Goal: Communication & Community: Connect with others

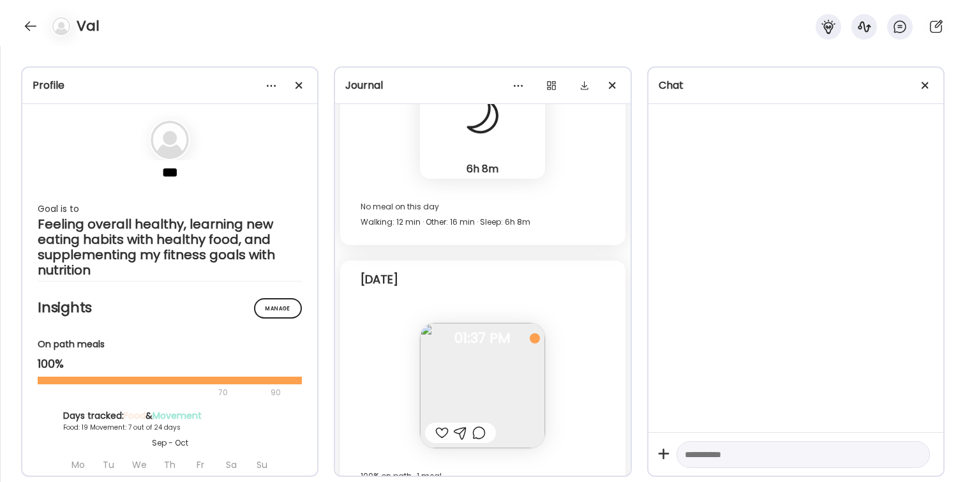
scroll to position [17960, 0]
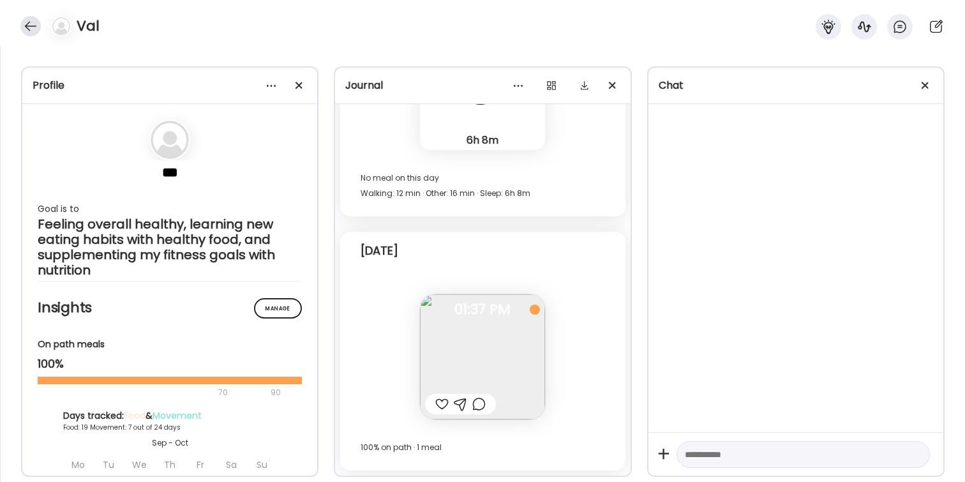
click at [27, 27] on div at bounding box center [30, 26] width 20 height 20
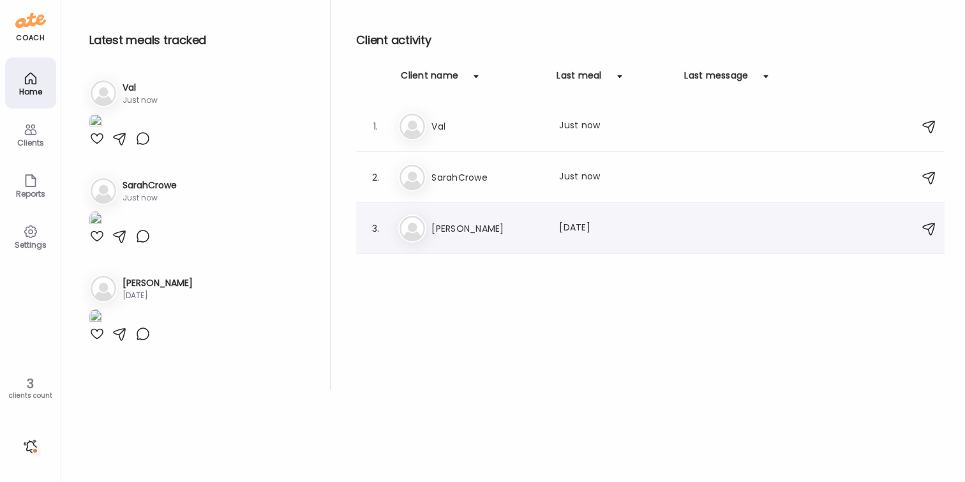
click at [483, 233] on h3 "[PERSON_NAME]" at bounding box center [488, 228] width 112 height 15
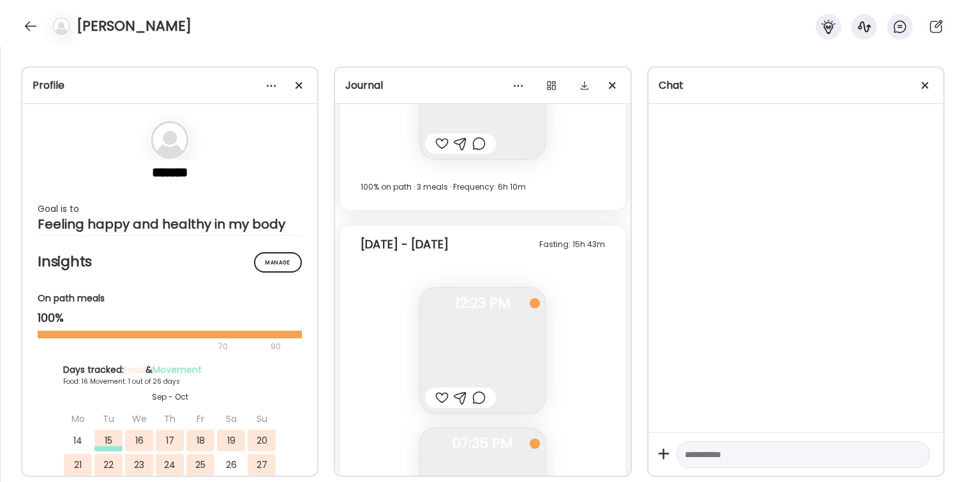
scroll to position [10591, 0]
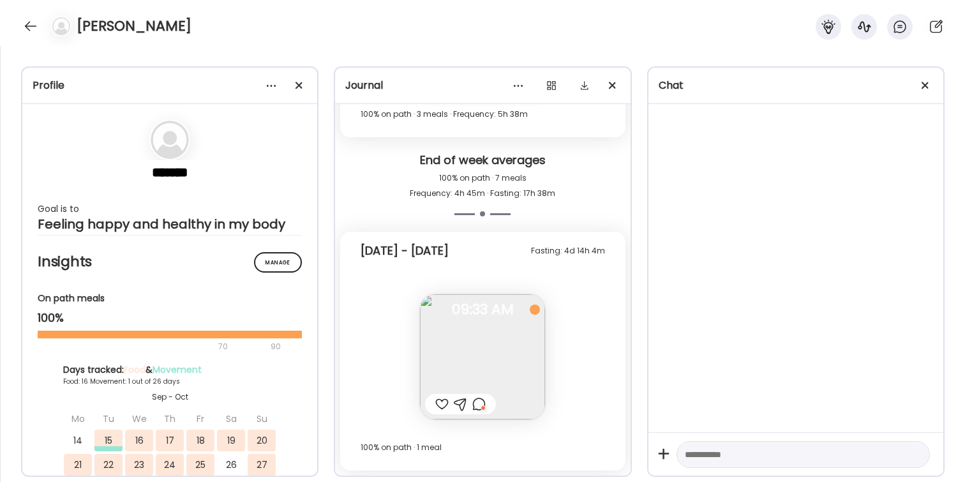
click at [485, 363] on img at bounding box center [482, 356] width 125 height 125
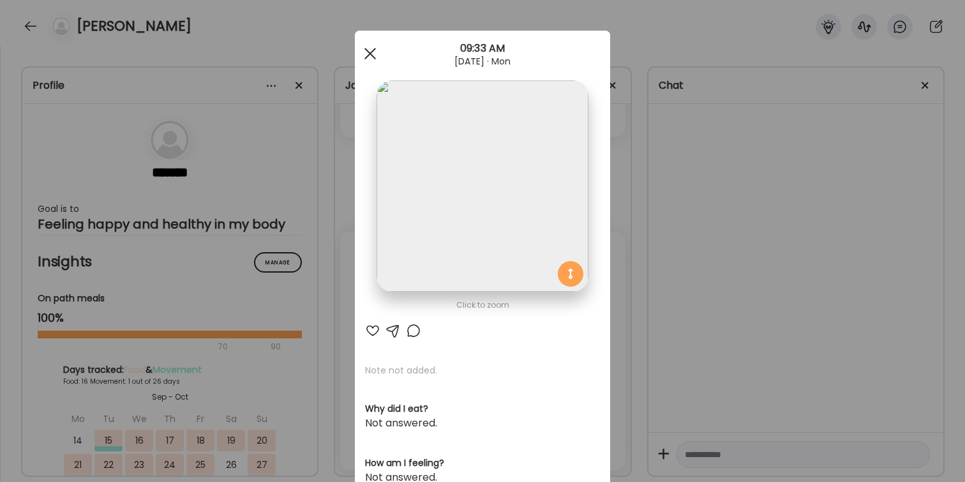
click at [368, 52] on span at bounding box center [370, 53] width 11 height 11
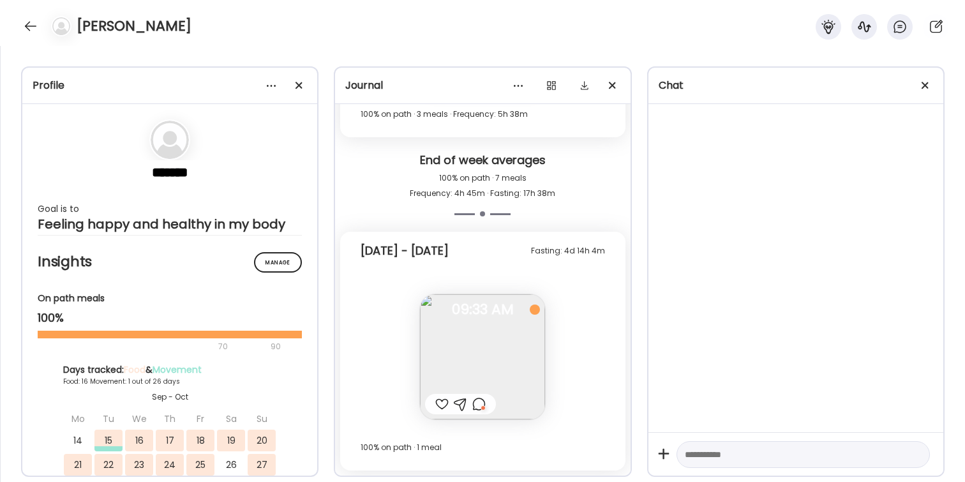
click at [439, 404] on div at bounding box center [441, 404] width 13 height 15
click at [481, 405] on div at bounding box center [478, 404] width 13 height 15
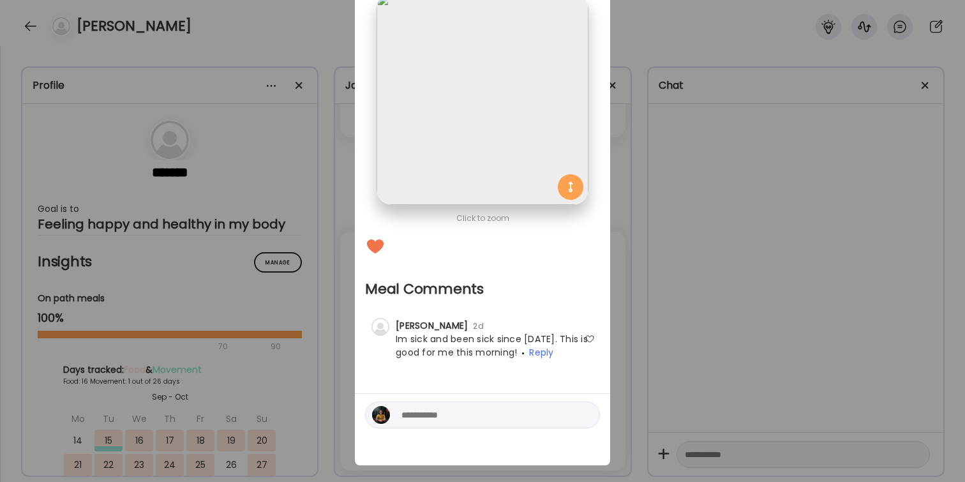
scroll to position [101, 0]
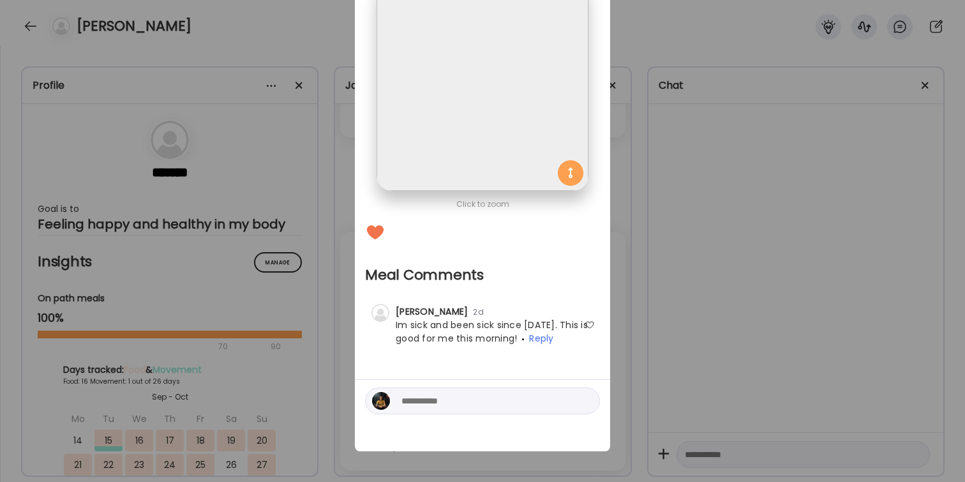
click at [589, 323] on div at bounding box center [590, 325] width 10 height 10
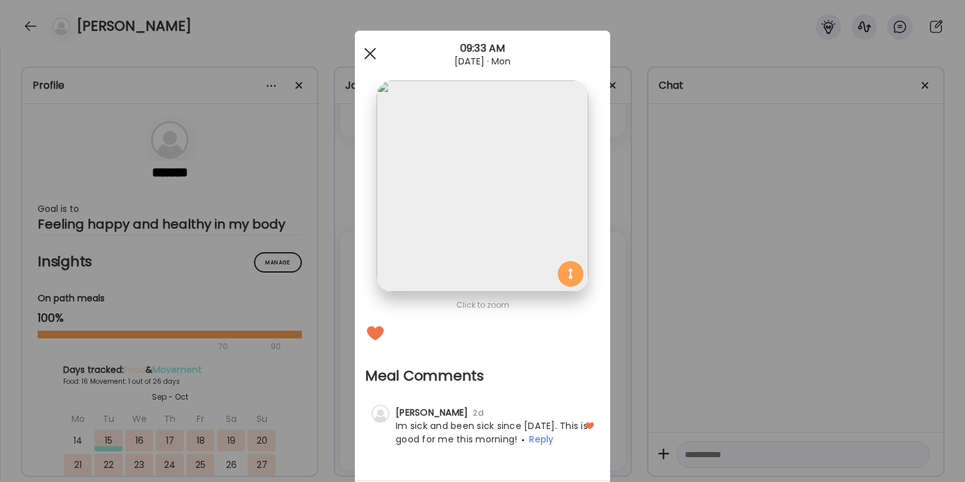
click at [368, 49] on div at bounding box center [371, 54] width 26 height 26
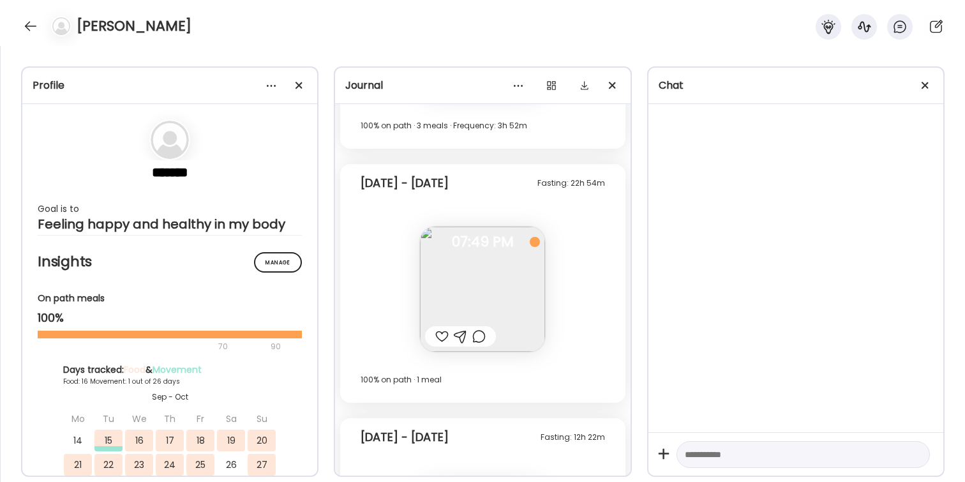
scroll to position [10591, 0]
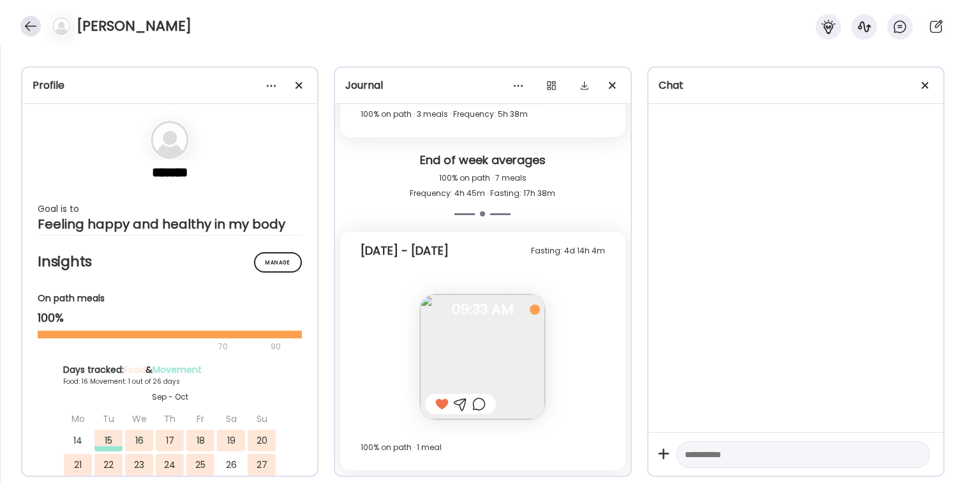
click at [27, 27] on div at bounding box center [30, 26] width 20 height 20
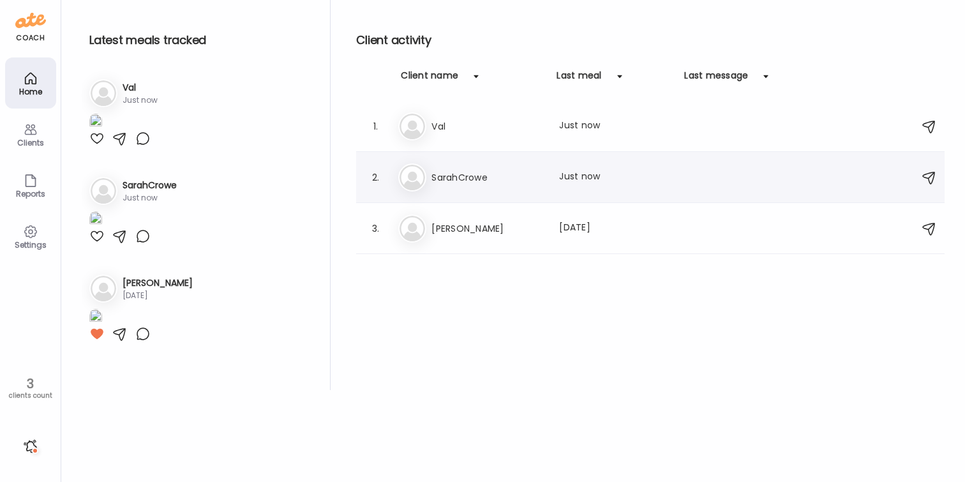
click at [561, 175] on div "Last meal: Just now" at bounding box center [615, 177] width 112 height 15
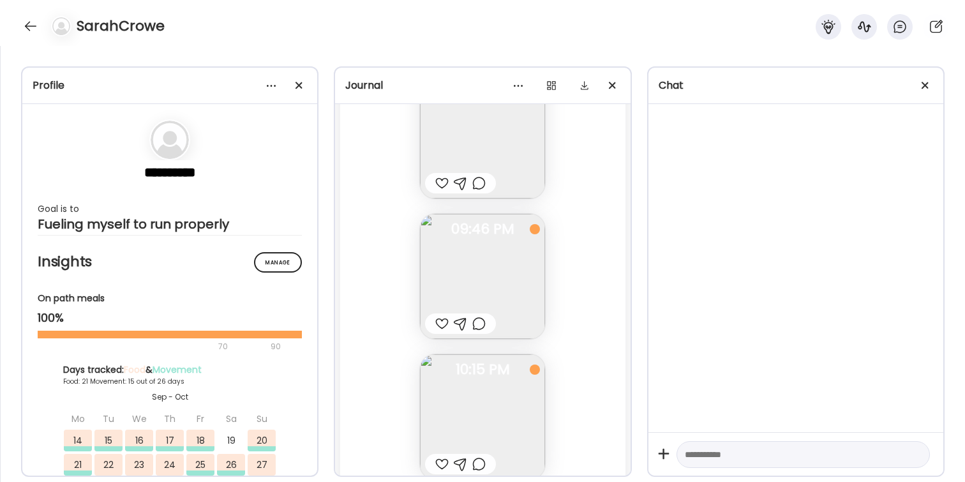
scroll to position [39366, 0]
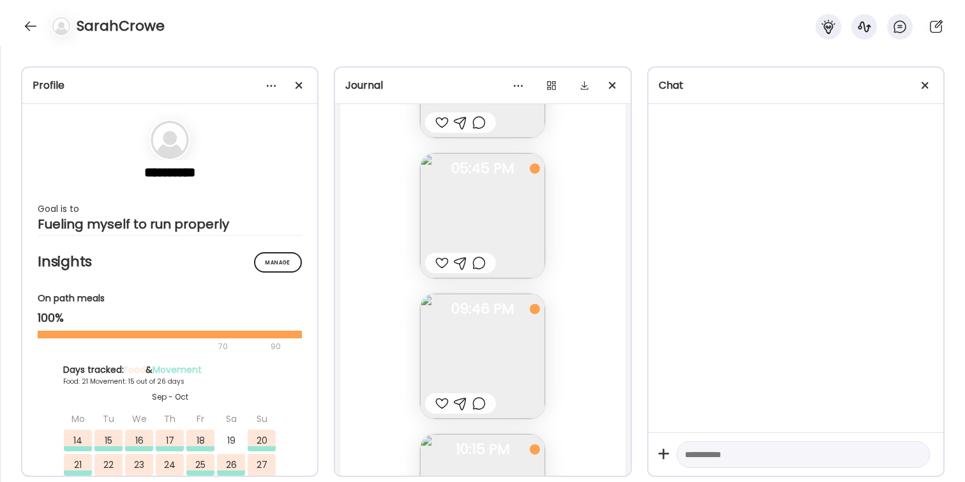
click at [440, 262] on div at bounding box center [441, 262] width 13 height 15
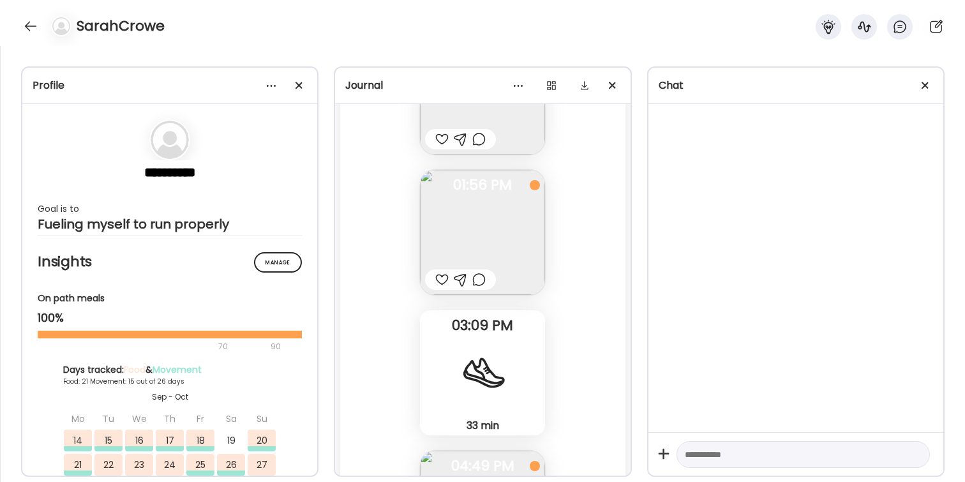
scroll to position [38905, 0]
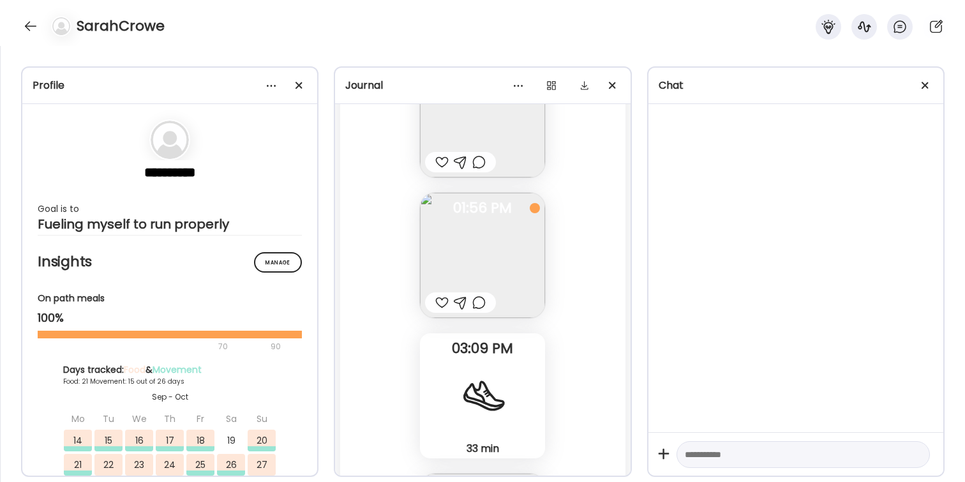
click at [441, 303] on div at bounding box center [441, 302] width 13 height 15
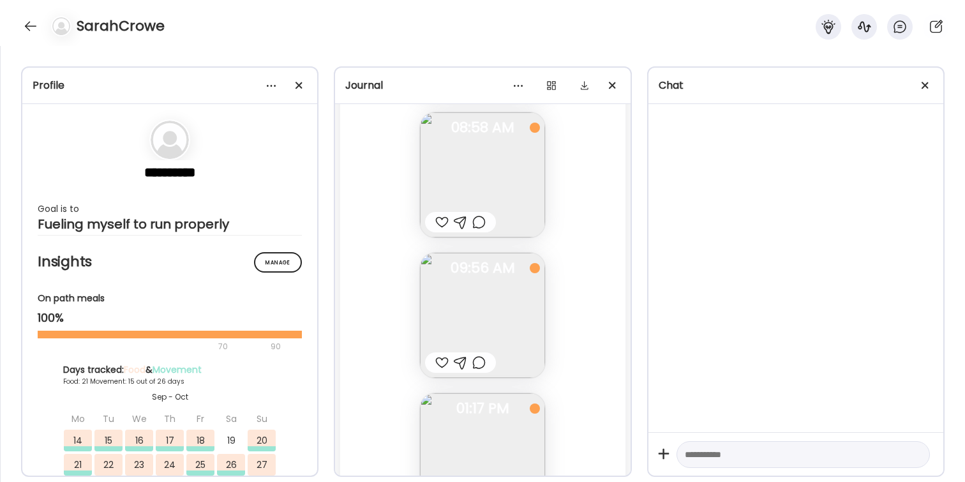
scroll to position [38537, 0]
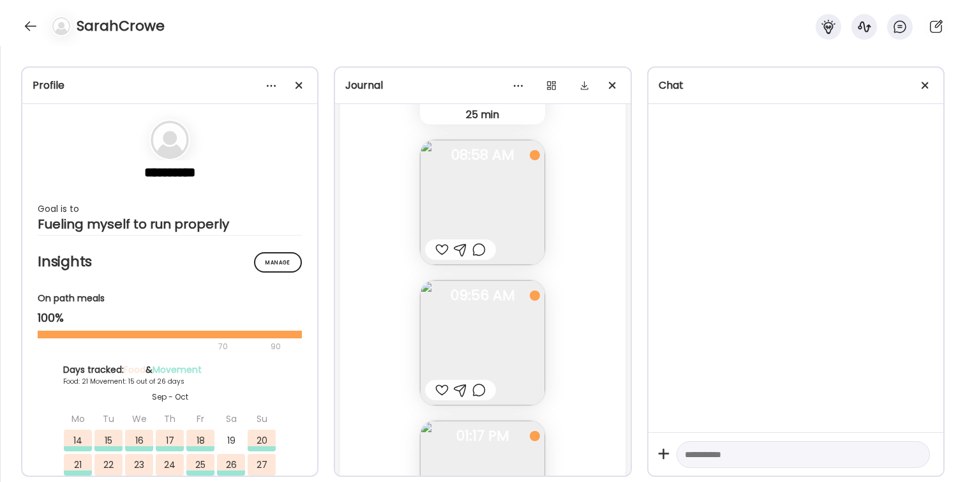
click at [441, 248] on div at bounding box center [441, 249] width 13 height 15
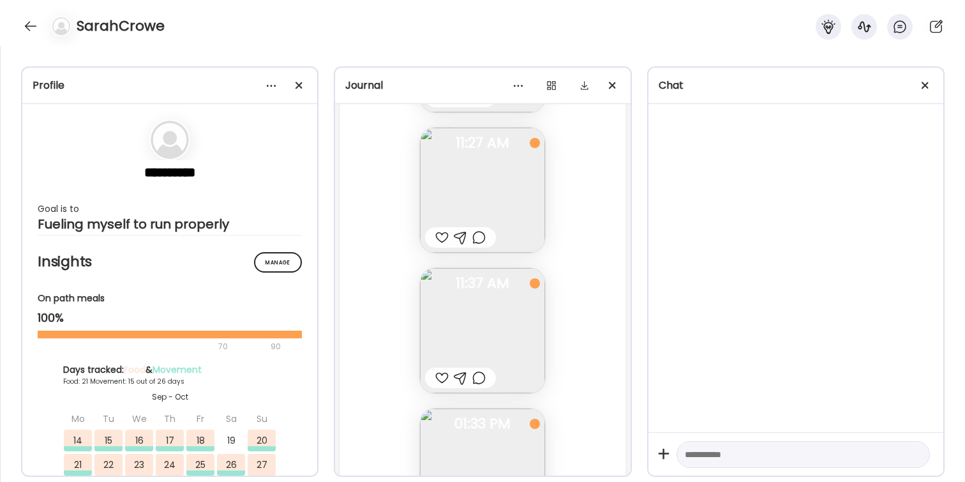
scroll to position [37093, 0]
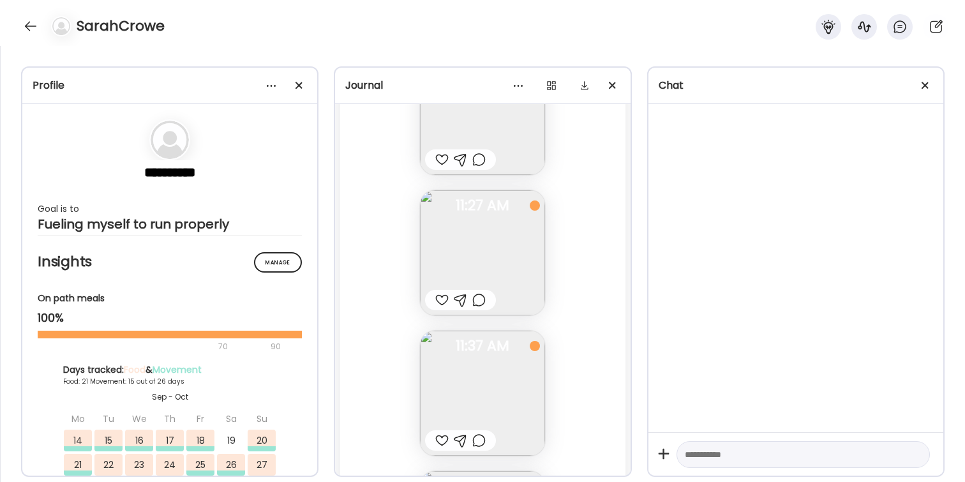
click at [442, 301] on div at bounding box center [441, 299] width 13 height 15
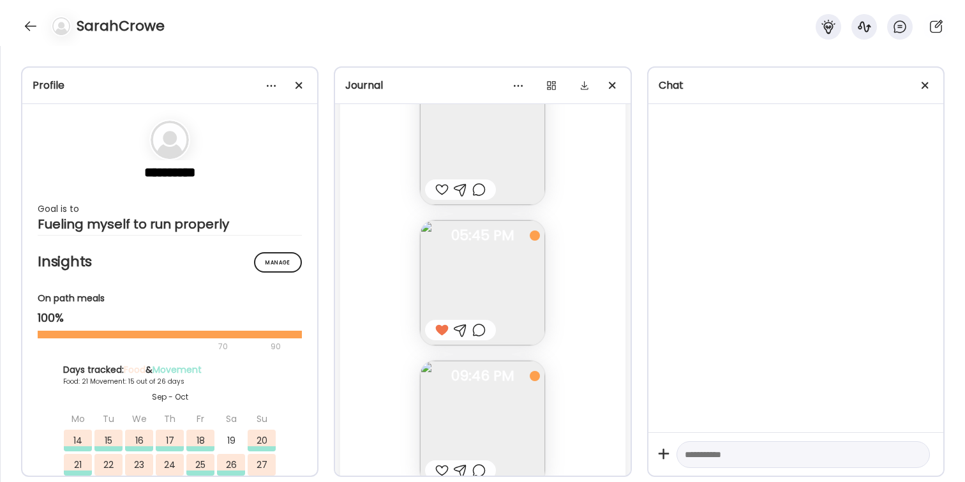
scroll to position [39522, 0]
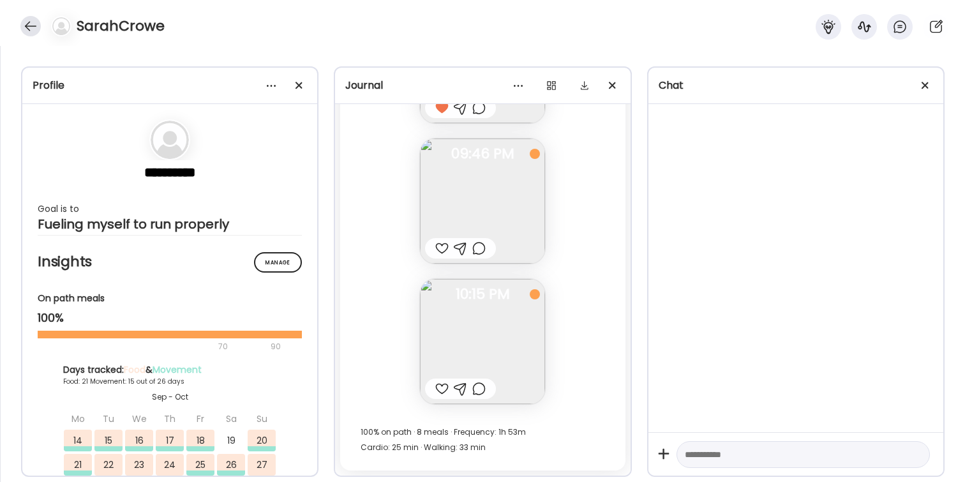
click at [27, 25] on div at bounding box center [30, 26] width 20 height 20
